Goal: Information Seeking & Learning: Compare options

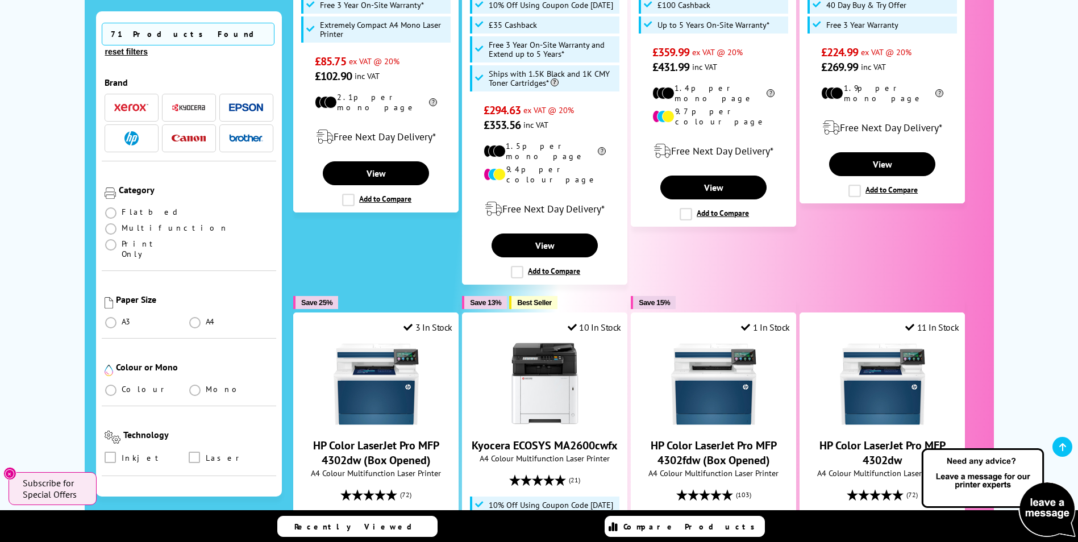
scroll to position [455, 0]
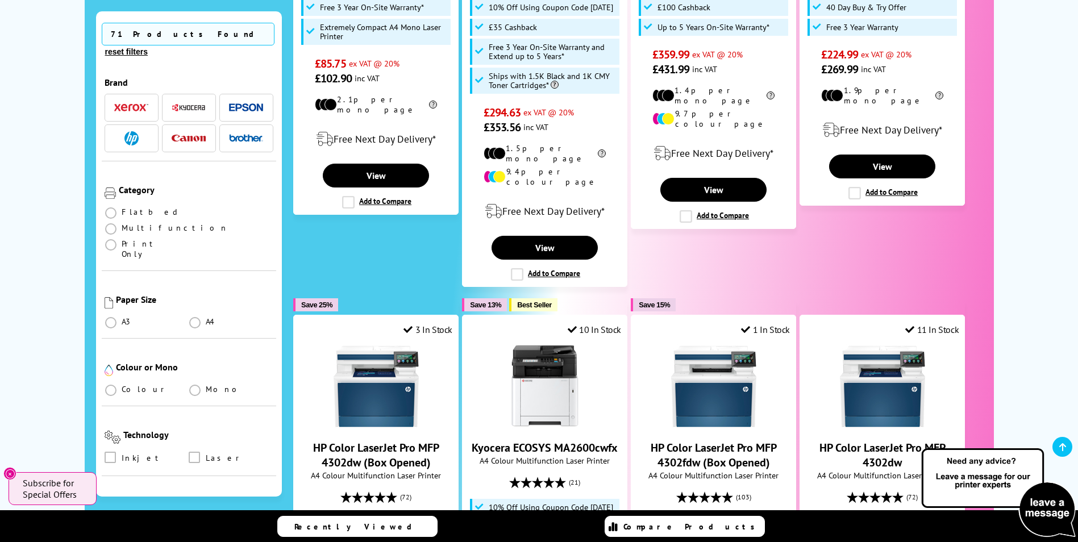
click at [145, 104] on img "button" at bounding box center [131, 108] width 34 height 8
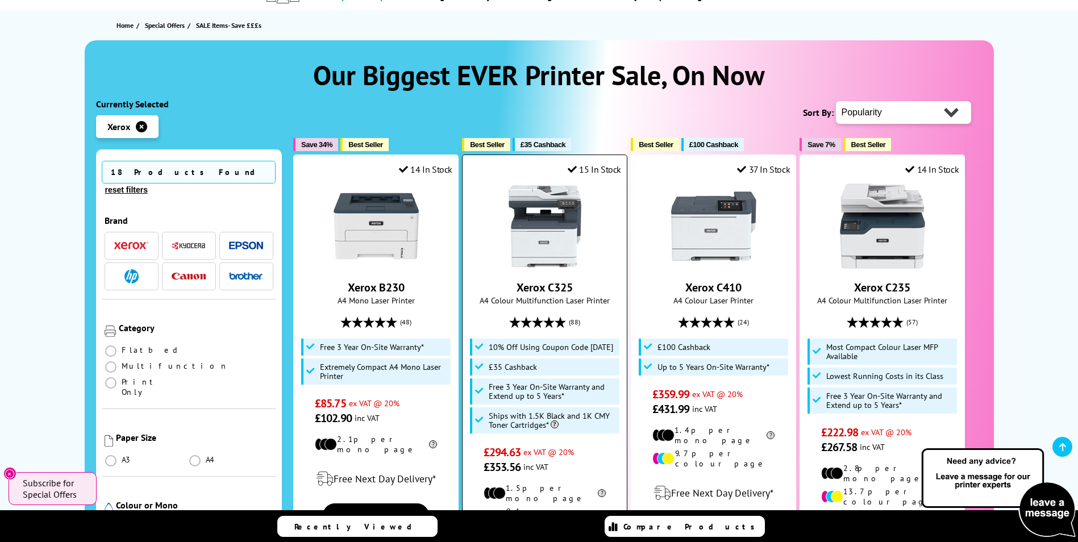
scroll to position [114, 0]
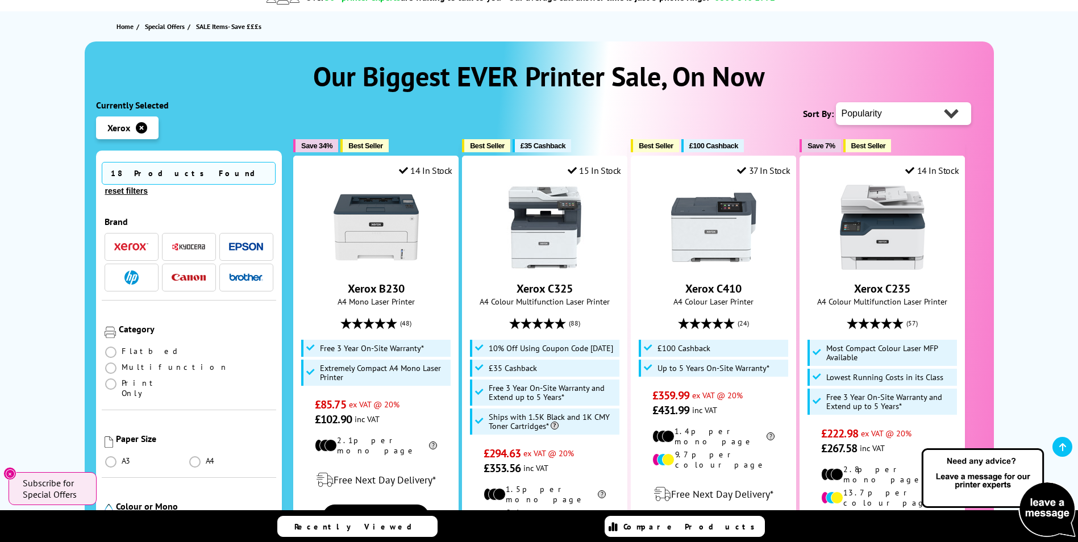
click at [112, 524] on span at bounding box center [110, 529] width 11 height 11
click at [122, 525] on input "radio" at bounding box center [122, 525] width 0 height 0
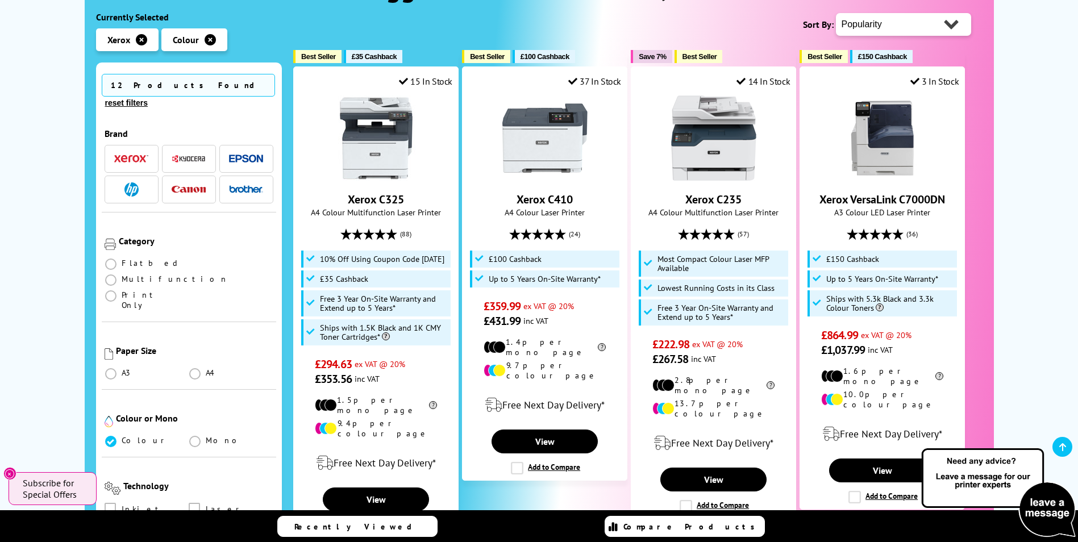
scroll to position [227, 0]
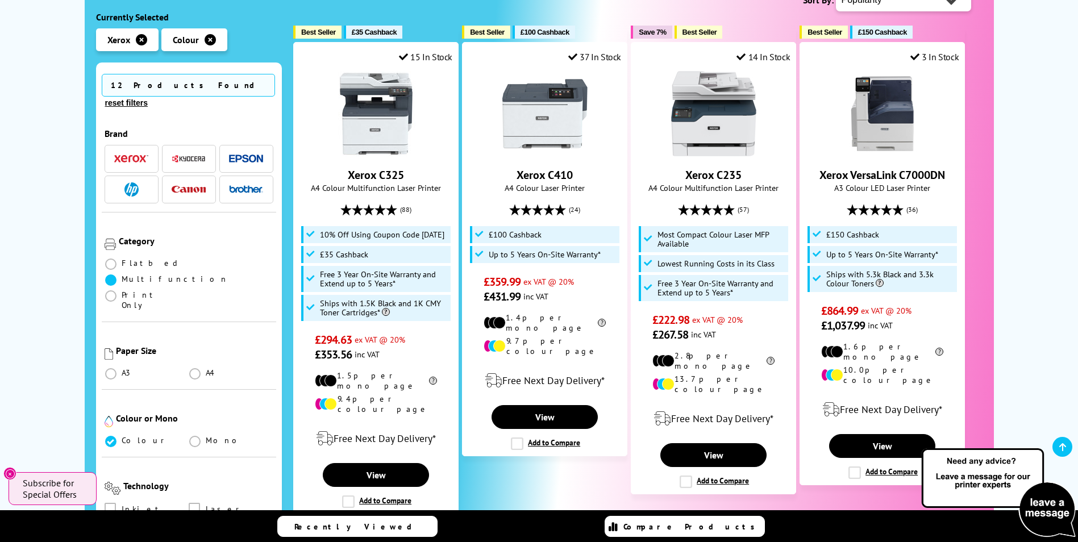
click at [117, 275] on span at bounding box center [110, 280] width 11 height 11
click at [122, 276] on input "radio" at bounding box center [122, 276] width 0 height 0
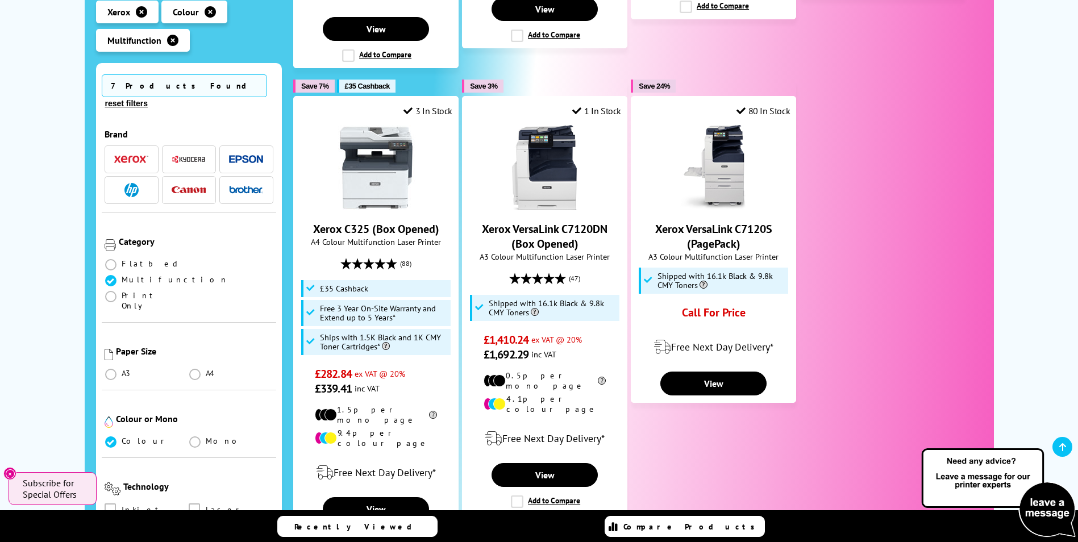
scroll to position [739, 0]
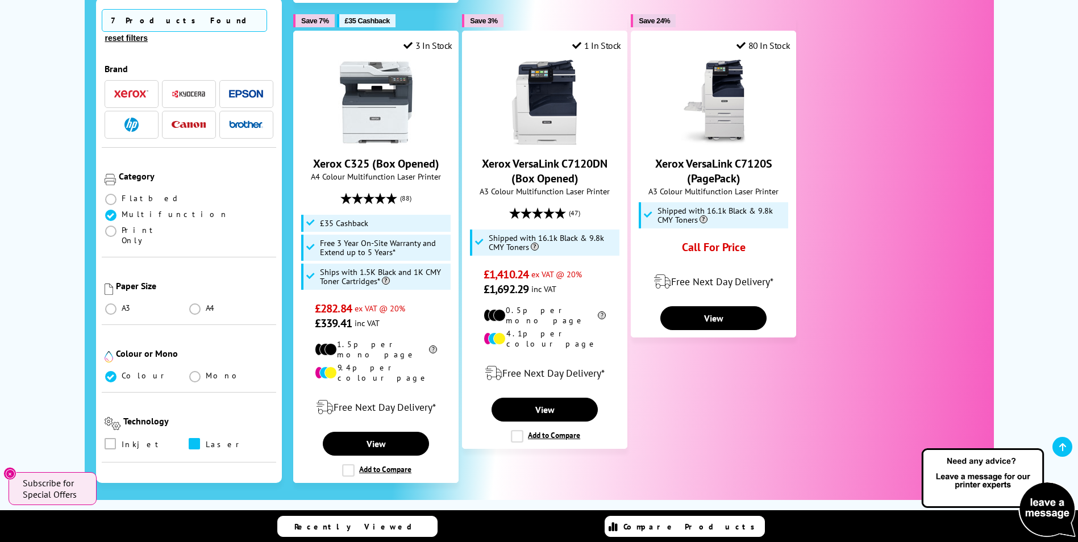
click at [194, 438] on span at bounding box center [194, 443] width 11 height 11
click at [205, 440] on input "checkbox" at bounding box center [205, 440] width 0 height 0
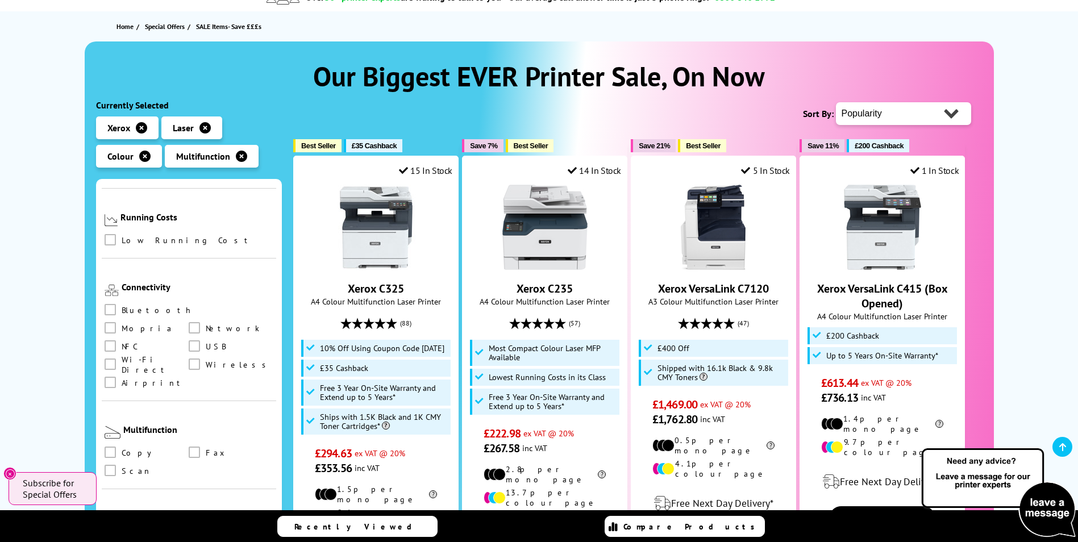
scroll to position [455, 0]
click at [189, 323] on span at bounding box center [194, 328] width 11 height 11
click at [205, 325] on input "checkbox" at bounding box center [205, 325] width 0 height 0
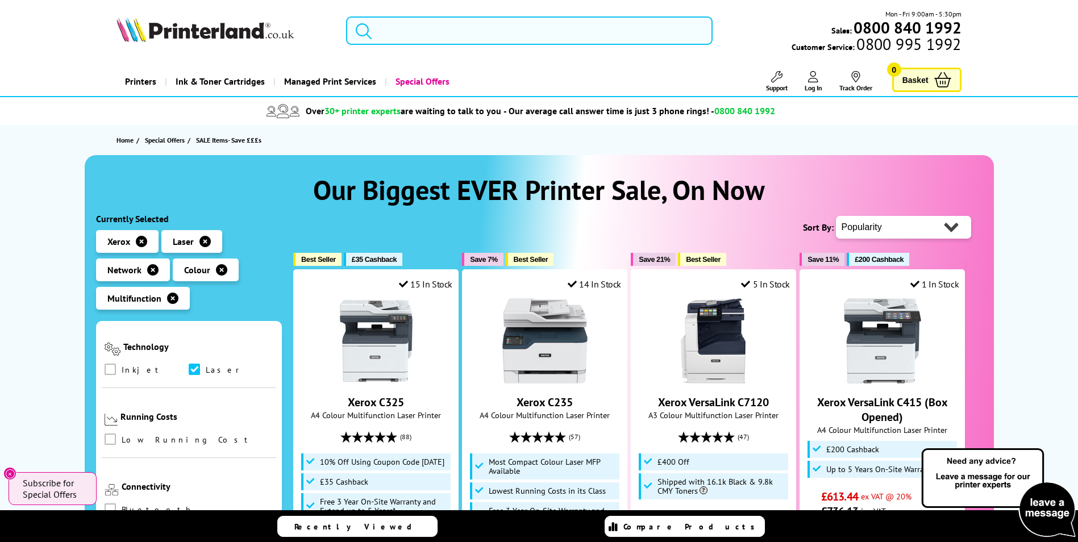
click at [427, 30] on input "search" at bounding box center [529, 30] width 367 height 28
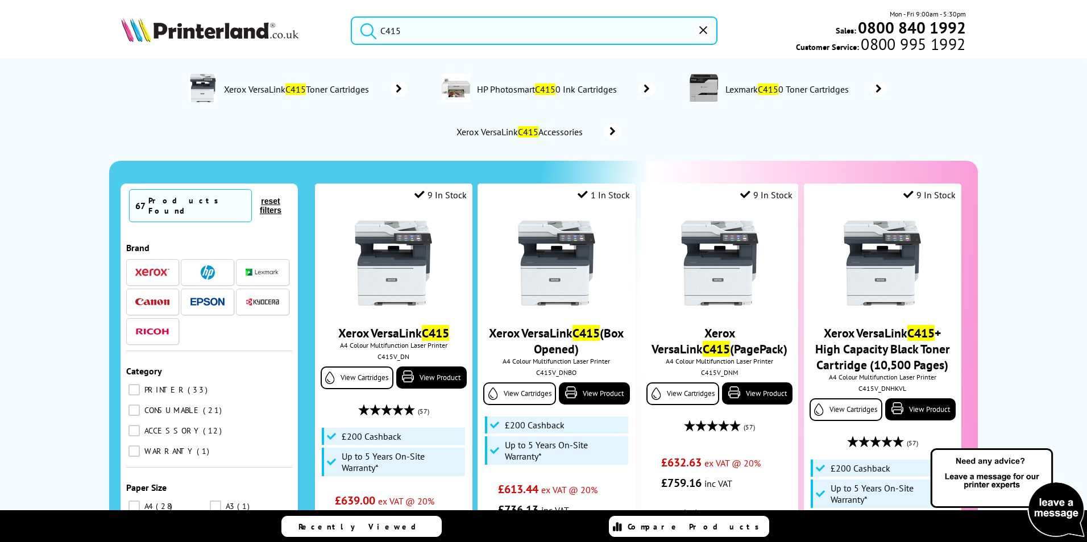
click at [351, 16] on button "submit" at bounding box center [365, 28] width 28 height 25
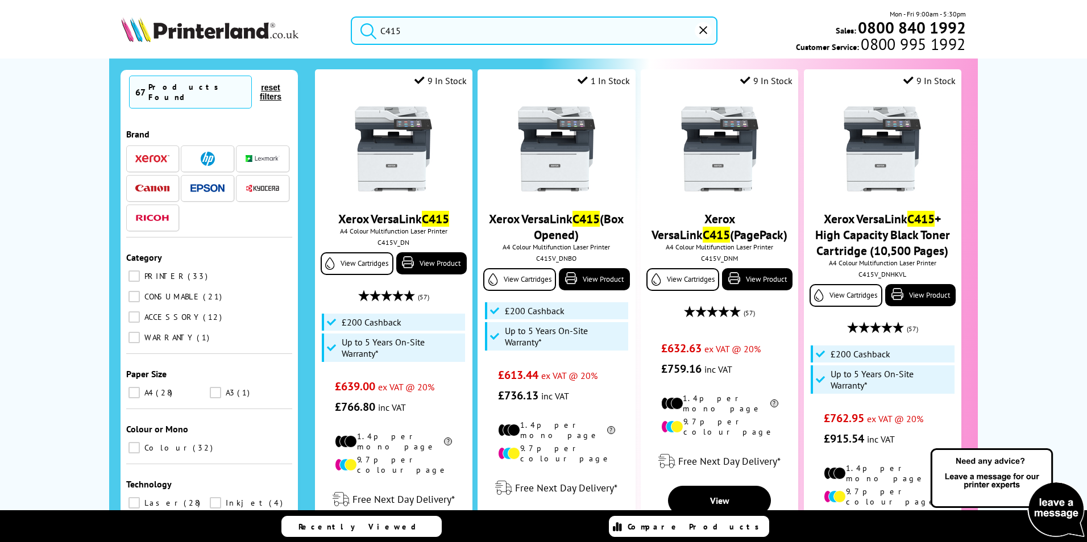
scroll to position [114, 0]
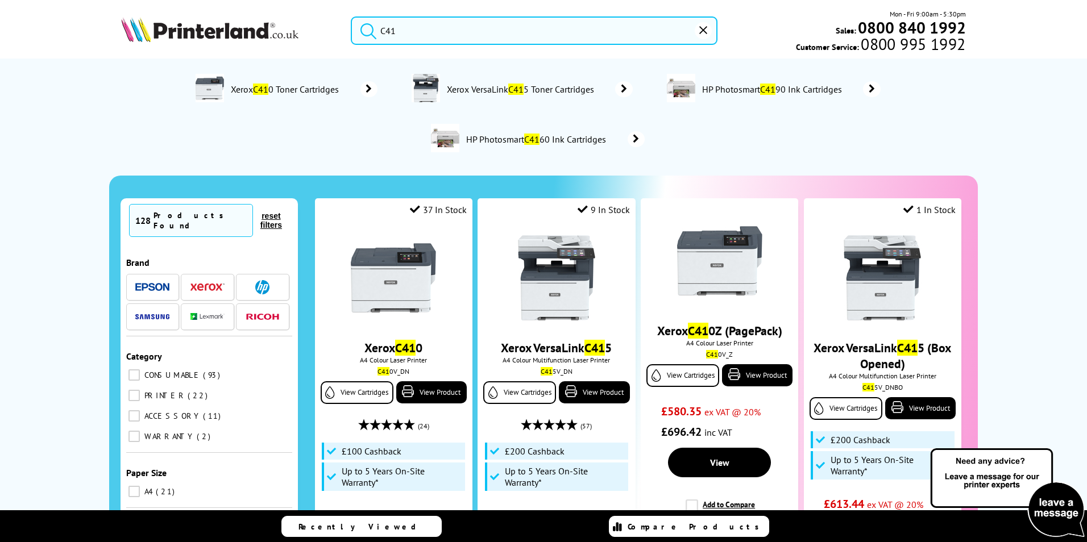
type input "C"
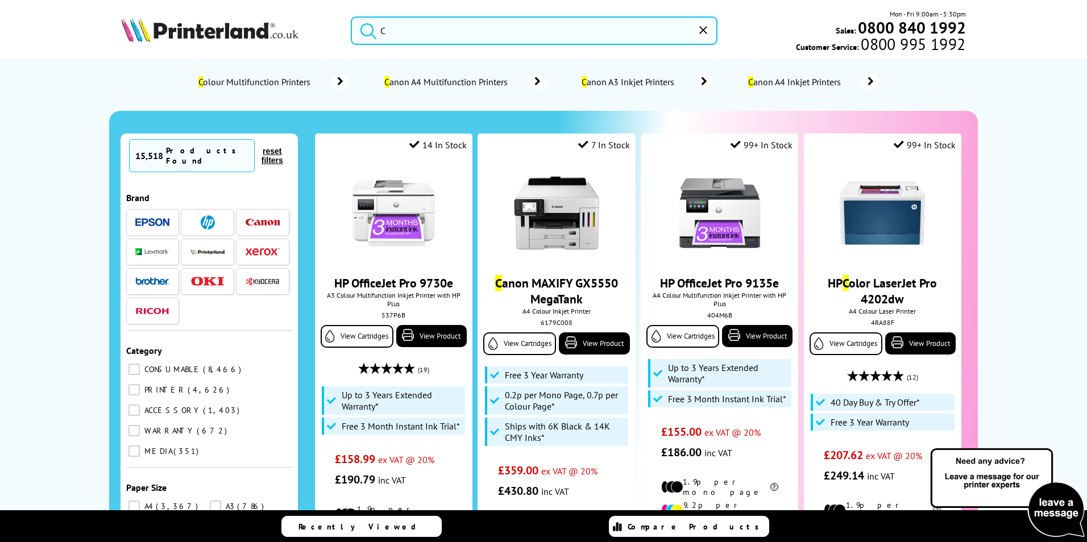
click at [704, 30] on icon "reset" at bounding box center [703, 30] width 8 height 8
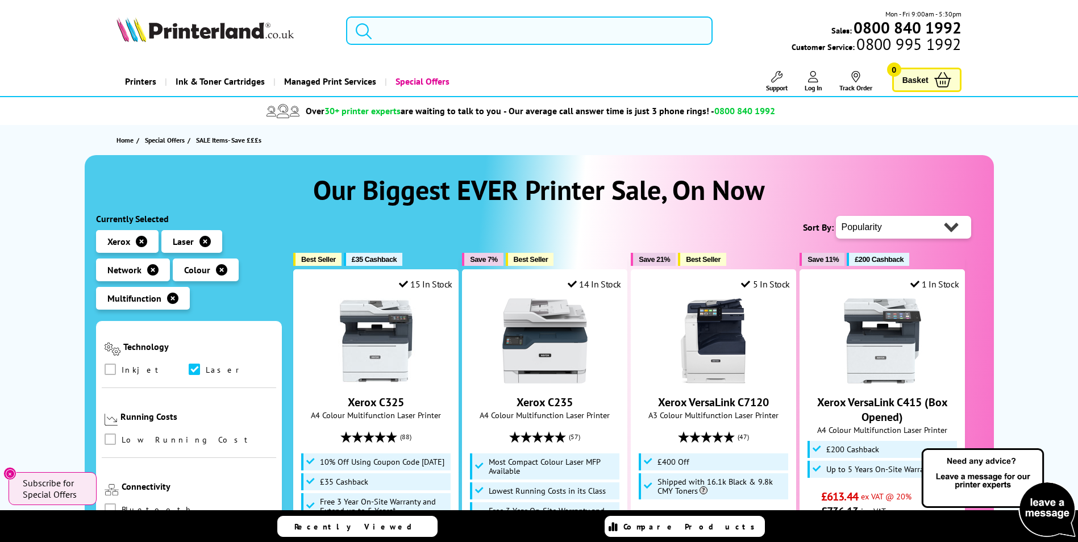
click at [407, 33] on input "search" at bounding box center [529, 30] width 367 height 28
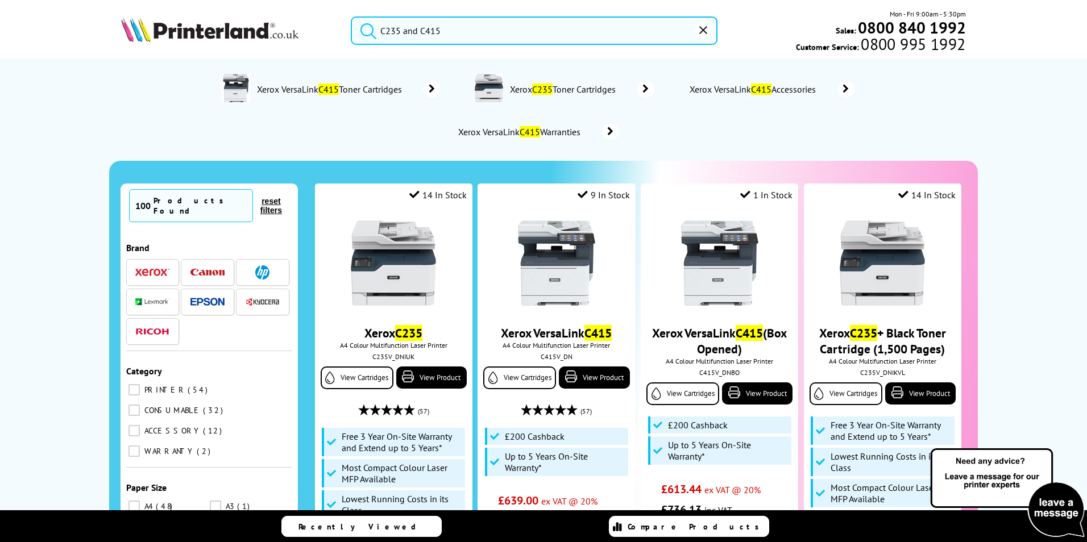
type input "C235 and C415"
click at [351, 16] on button "submit" at bounding box center [365, 28] width 28 height 25
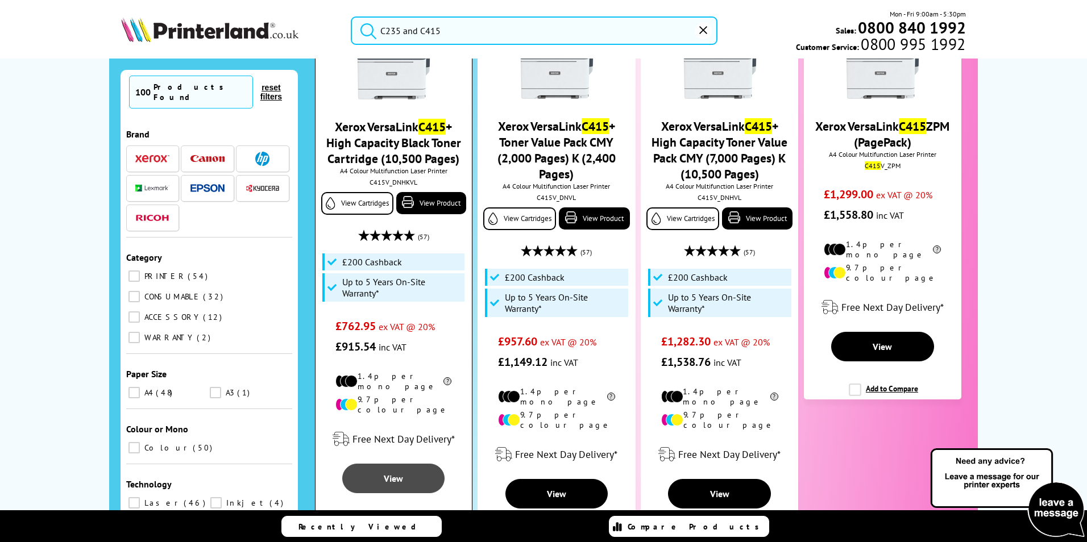
scroll to position [1365, 0]
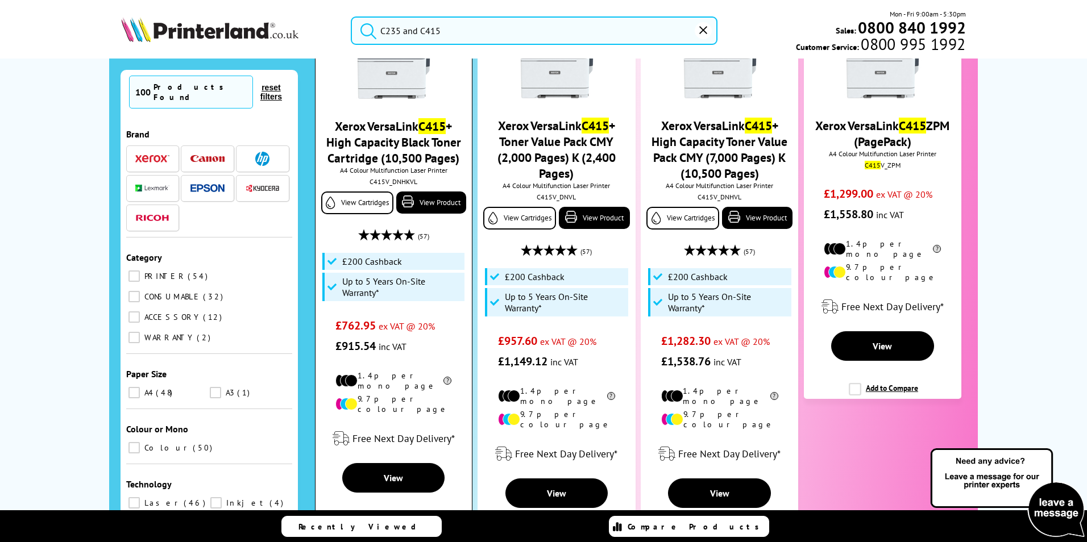
click at [361, 515] on label "Add to Compare" at bounding box center [394, 526] width 69 height 22
click at [0, 0] on input "Add to Compare" at bounding box center [0, 0] width 0 height 0
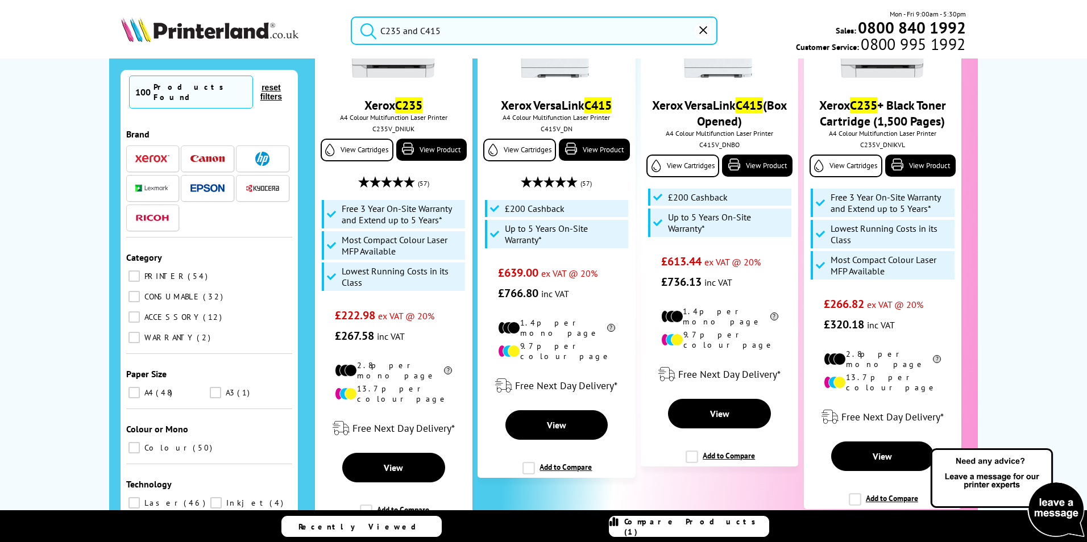
scroll to position [228, 0]
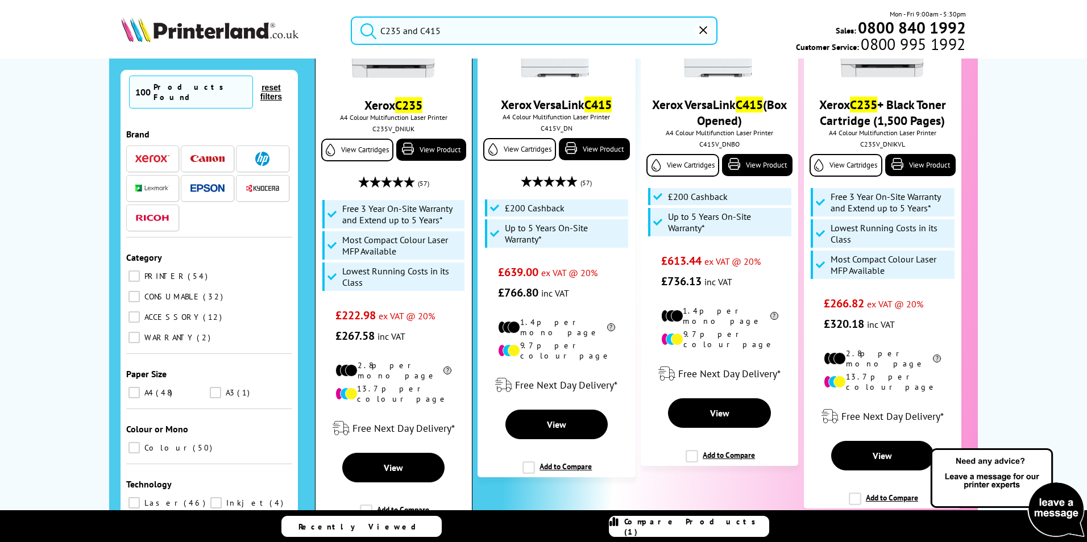
click at [360, 505] on label "Add to Compare" at bounding box center [394, 516] width 69 height 22
click at [0, 0] on input "Add to Compare" at bounding box center [0, 0] width 0 height 0
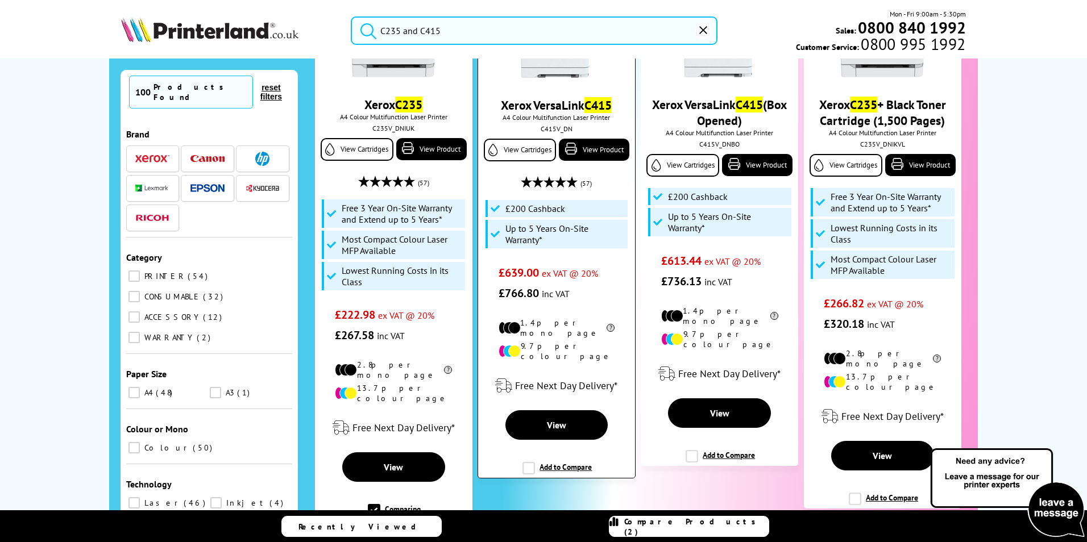
scroll to position [228, 0]
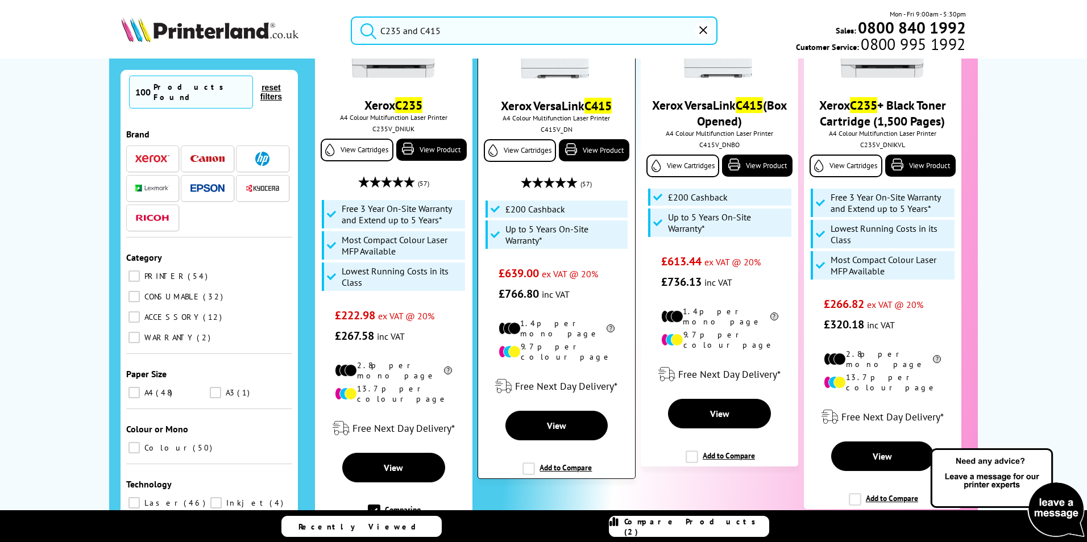
click at [526, 463] on label "Add to Compare" at bounding box center [556, 474] width 69 height 22
click at [0, 0] on input "Add to Compare" at bounding box center [0, 0] width 0 height 0
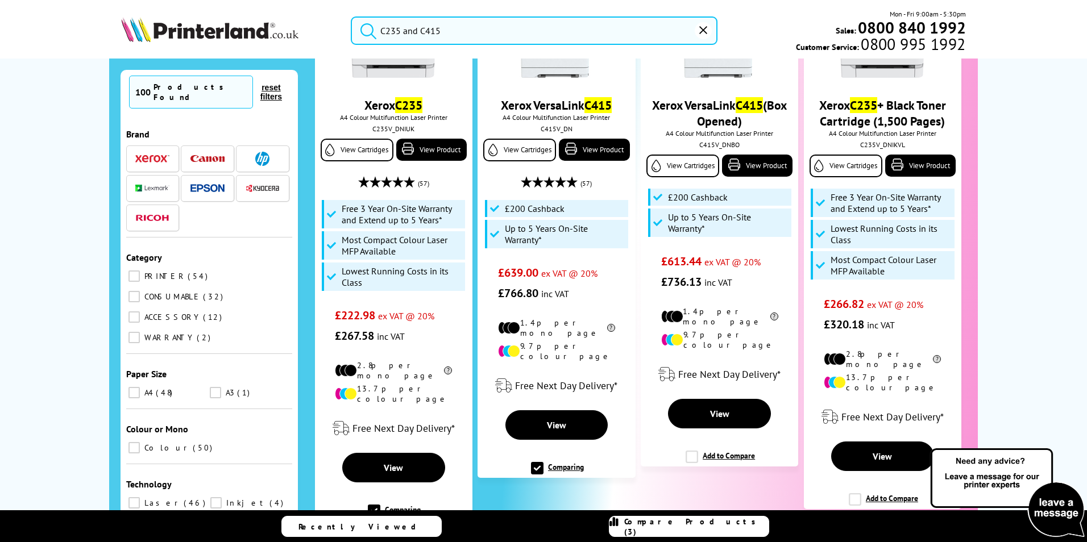
click at [689, 526] on span "Compare Products (3)" at bounding box center [696, 527] width 144 height 20
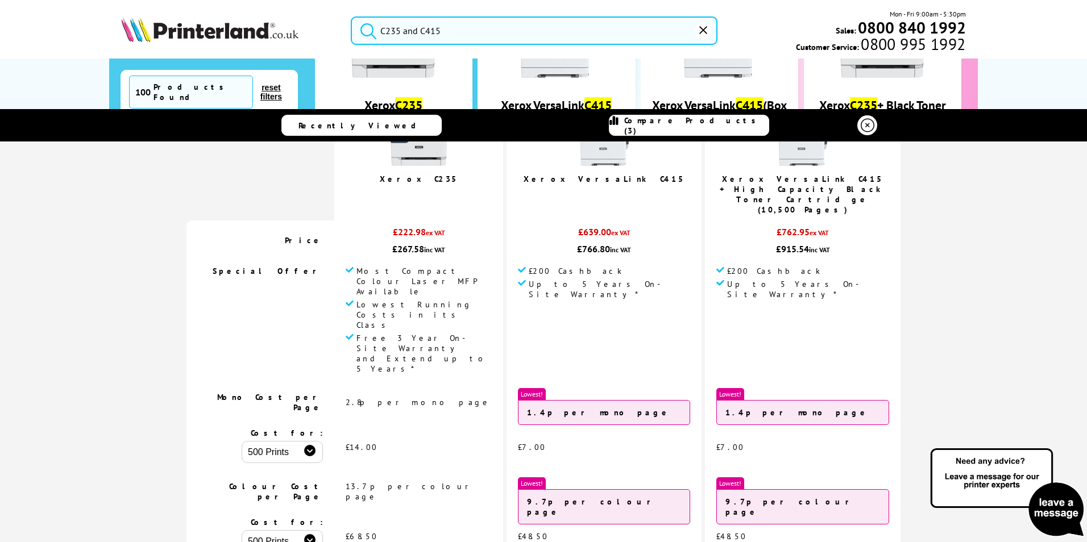
scroll to position [0, 0]
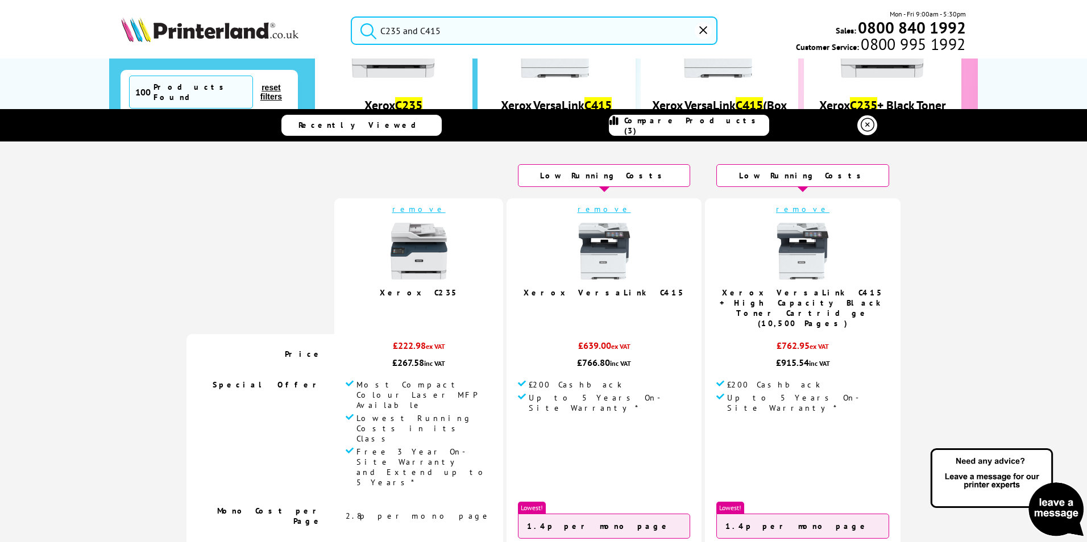
click at [776, 210] on link "remove" at bounding box center [802, 209] width 53 height 10
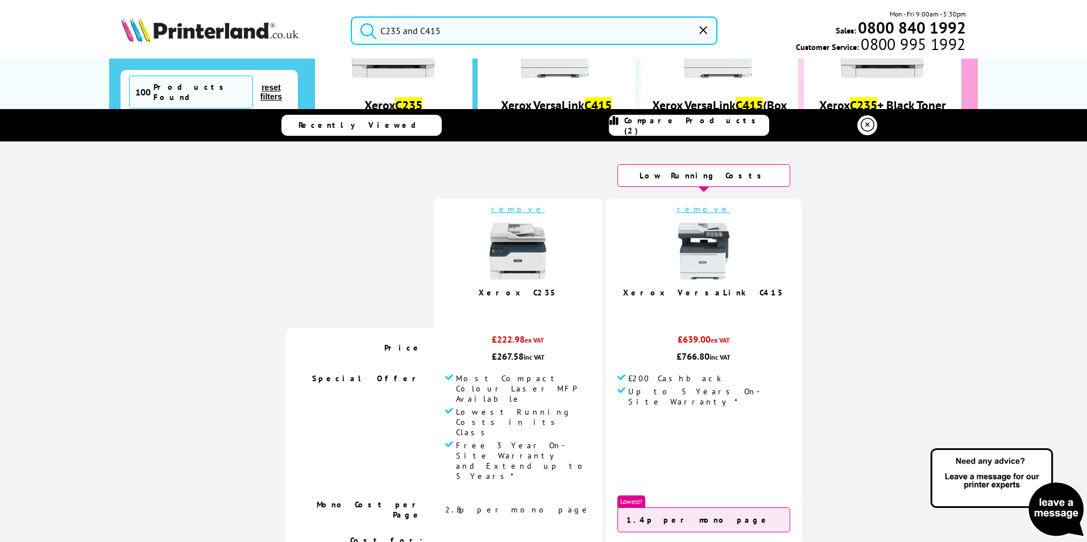
scroll to position [228, 0]
